Goal: Complete application form: Complete application form

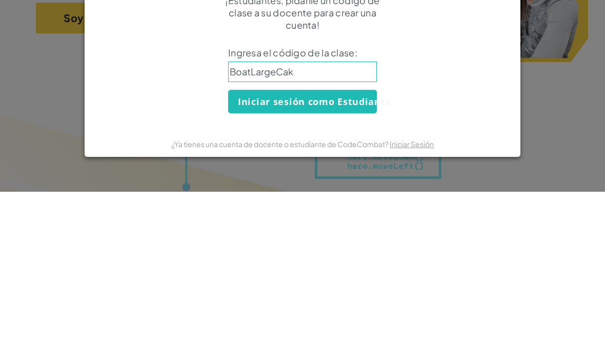
type input "BoatLargeCake"
click at [366, 262] on button "Iniciar sesión como Estudiante" at bounding box center [302, 274] width 149 height 24
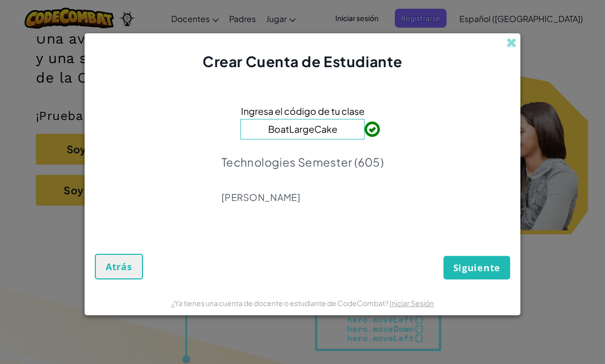
click at [499, 259] on button "Siguiente" at bounding box center [477, 268] width 67 height 24
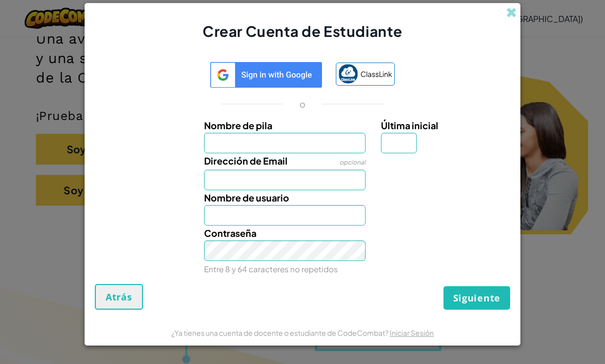
click at [304, 141] on input "Nombre de pila" at bounding box center [285, 143] width 162 height 21
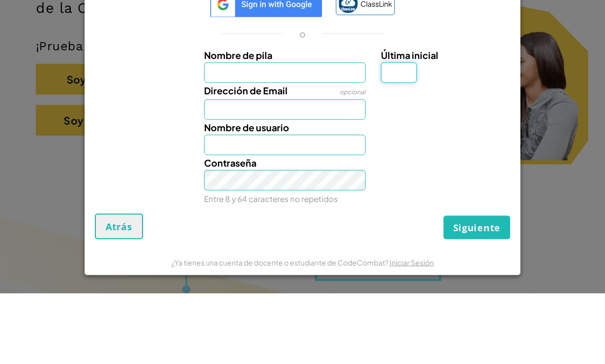
click at [401, 133] on input "Última inicial" at bounding box center [399, 143] width 36 height 21
type input "M"
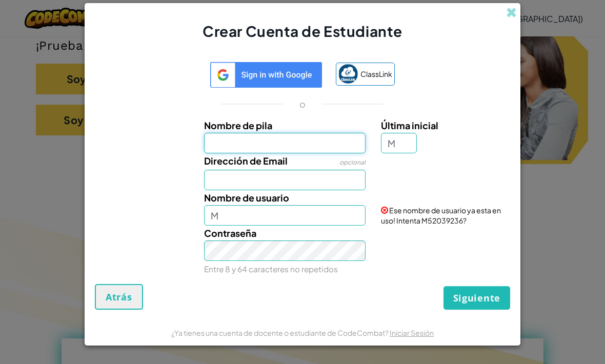
click at [231, 141] on input "Nombre de pila" at bounding box center [285, 143] width 162 height 21
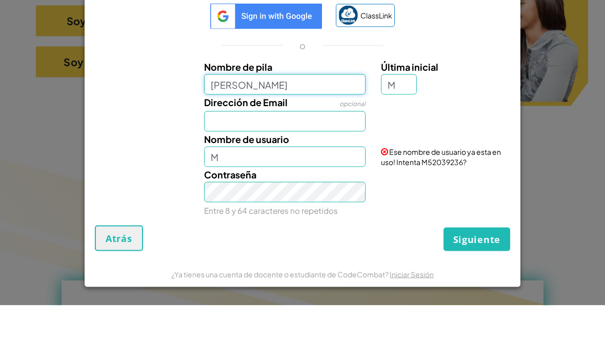
type input "[PERSON_NAME]"
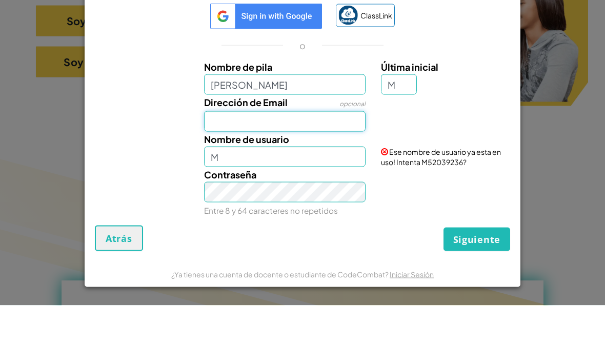
click at [312, 170] on input "Dirección de Email" at bounding box center [285, 180] width 162 height 21
type input "SamanthaM"
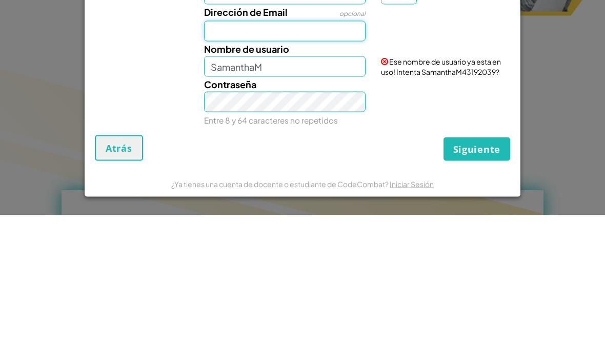
type input "[EMAIL_ADDRESS][DOMAIN_NAME]"
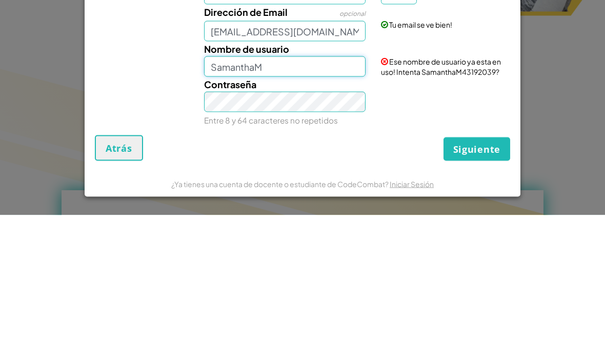
click at [287, 205] on input "SamanthaM" at bounding box center [285, 215] width 162 height 21
type input "[PERSON_NAME]"
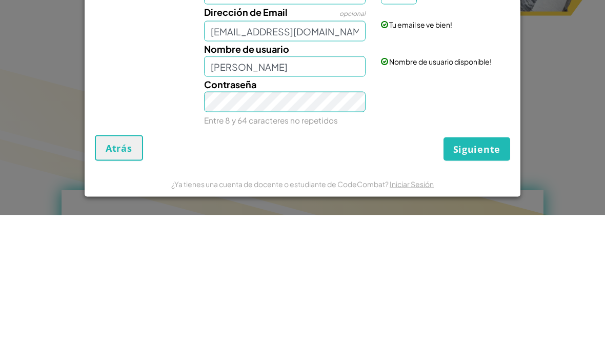
scroll to position [248, 0]
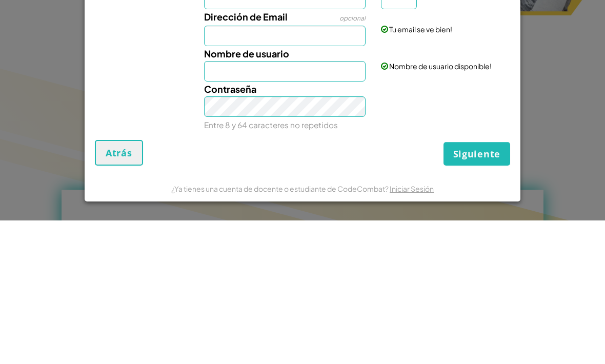
click at [463, 225] on div "Contraseña Entre 8 y 64 caracteres no repetidos" at bounding box center [303, 250] width 426 height 51
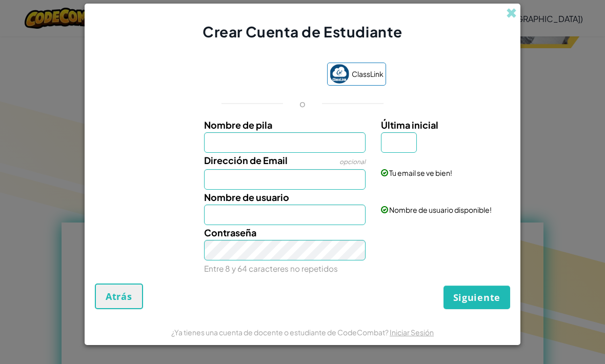
scroll to position [354, 0]
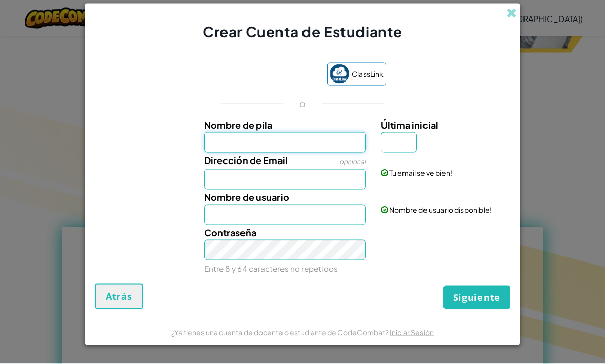
click at [340, 153] on input "Nombre de pila" at bounding box center [285, 142] width 162 height 21
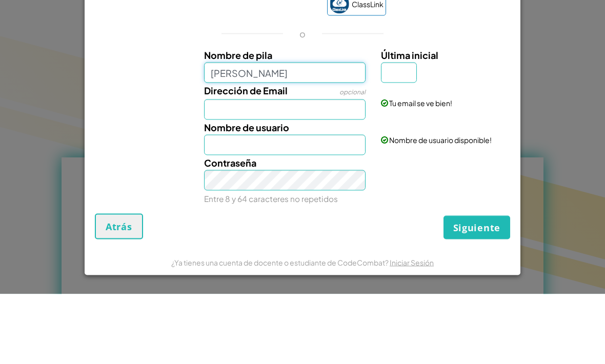
type input "[PERSON_NAME]"
click at [416, 132] on input "Última inicial" at bounding box center [399, 142] width 36 height 21
type input "[PERSON_NAME]"
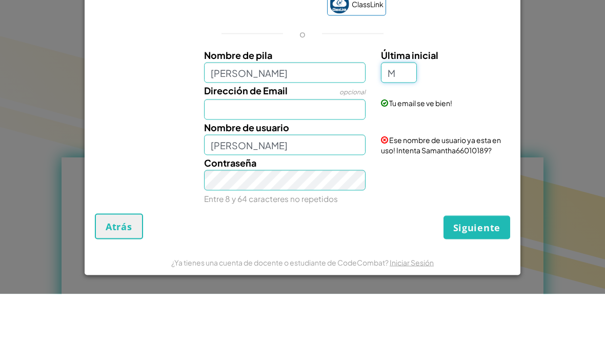
type input "M"
click at [307, 169] on input "Dirección de Email" at bounding box center [285, 179] width 162 height 21
type input "SamanthaM"
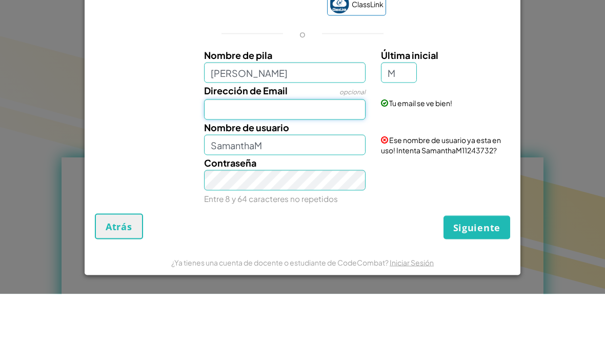
type input "[EMAIL_ADDRESS][DOMAIN_NAME]"
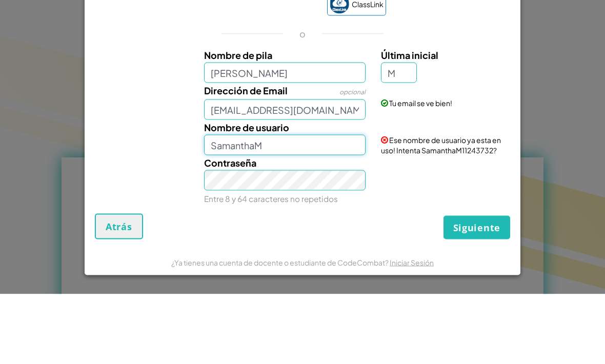
scroll to position [424, 0]
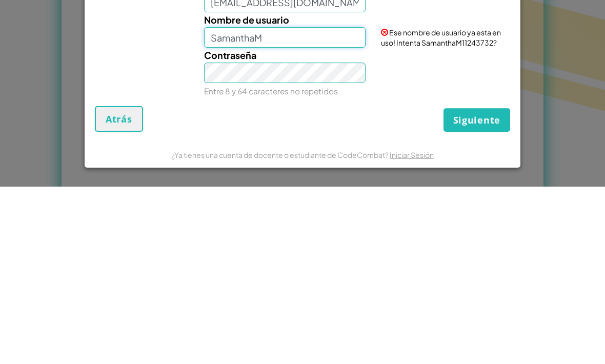
click at [304, 205] on input "SamanthaM" at bounding box center [285, 215] width 162 height 21
type input "[PERSON_NAME]"
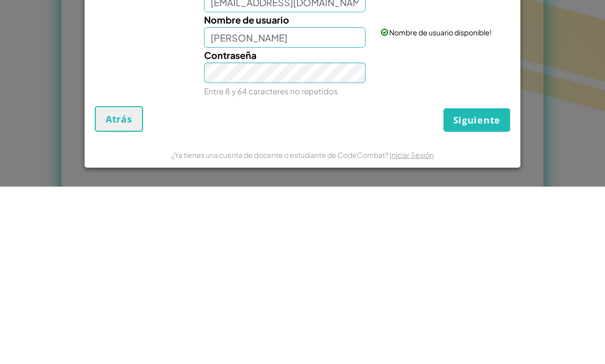
click at [497, 291] on span "Siguiente" at bounding box center [476, 297] width 47 height 12
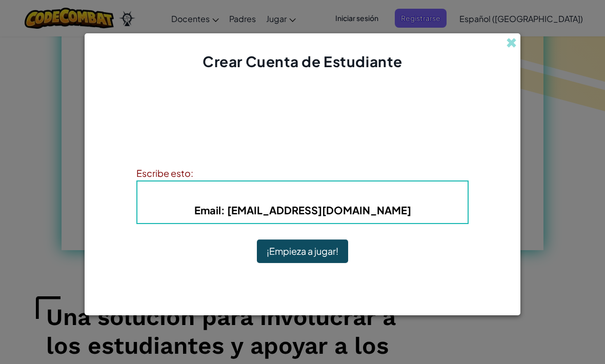
click at [305, 263] on button "¡Empieza a jugar!" at bounding box center [302, 252] width 91 height 24
